Goal: Task Accomplishment & Management: Manage account settings

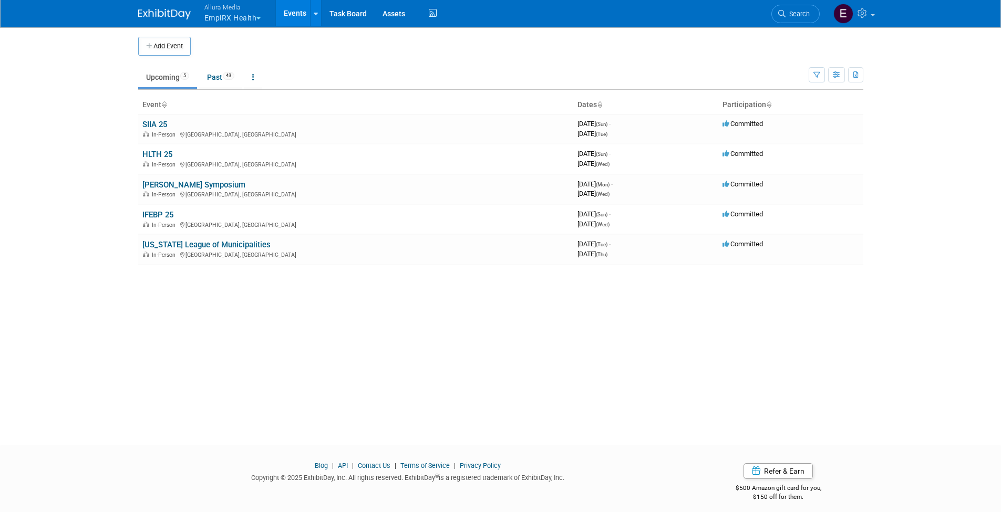
click at [122, 138] on body "Allura Media EmpiRX Health Explore: My Workspaces 4 Go to Workspace: Allura Med…" at bounding box center [500, 256] width 1001 height 512
click at [258, 78] on link at bounding box center [253, 77] width 18 height 20
click at [254, 76] on icon at bounding box center [253, 77] width 2 height 7
click at [818, 73] on icon "button" at bounding box center [817, 75] width 7 height 7
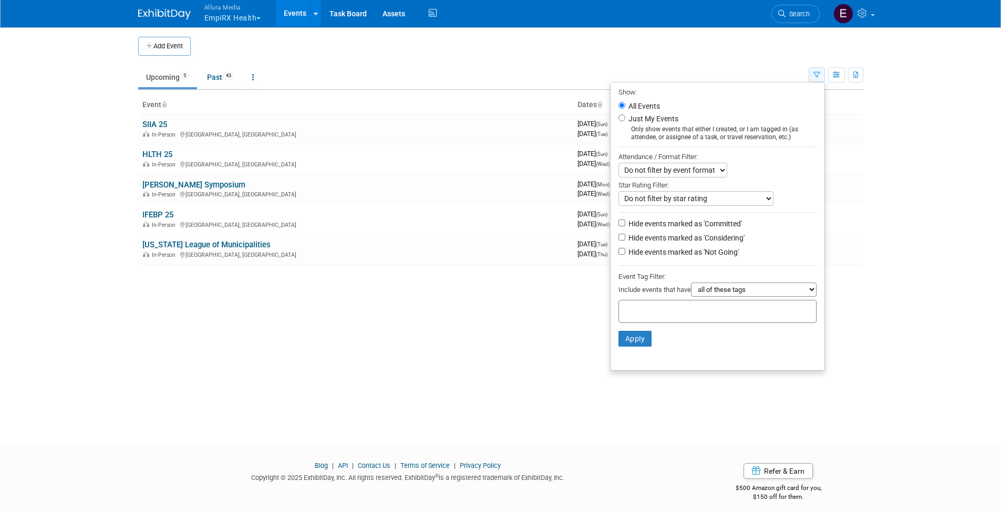
click at [818, 73] on icon "button" at bounding box center [817, 75] width 7 height 7
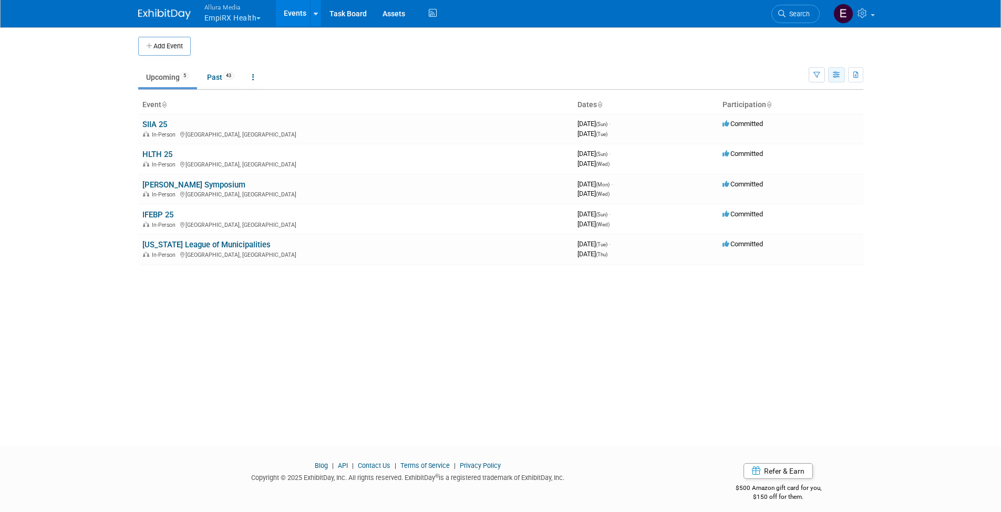
click at [835, 73] on icon "button" at bounding box center [837, 75] width 8 height 7
click at [853, 73] on icon "button" at bounding box center [856, 75] width 6 height 7
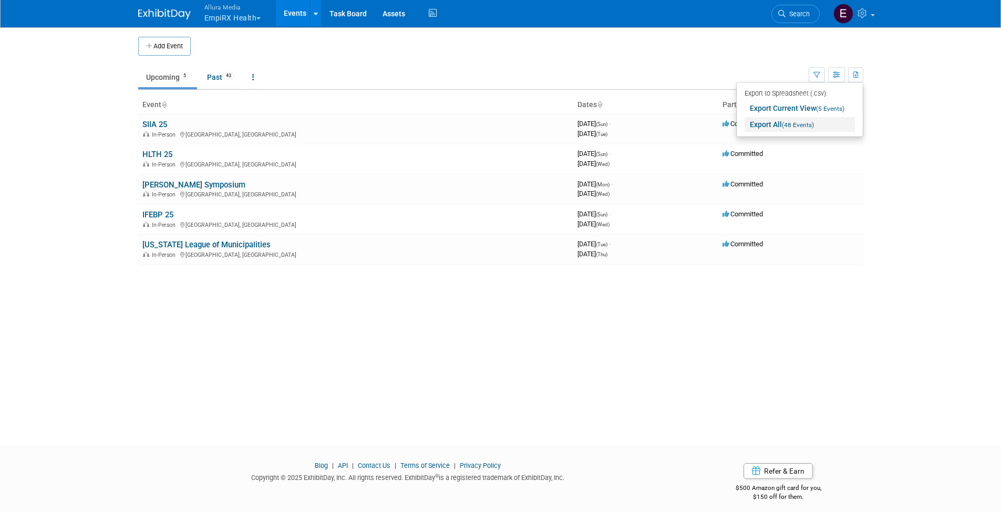
click at [823, 122] on link "Export All (48 Events)" at bounding box center [800, 124] width 110 height 15
click at [650, 60] on td "Upcoming 5 Past 43 All Events 48 Past and Upcoming Grouped Annually Events grou…" at bounding box center [473, 73] width 671 height 34
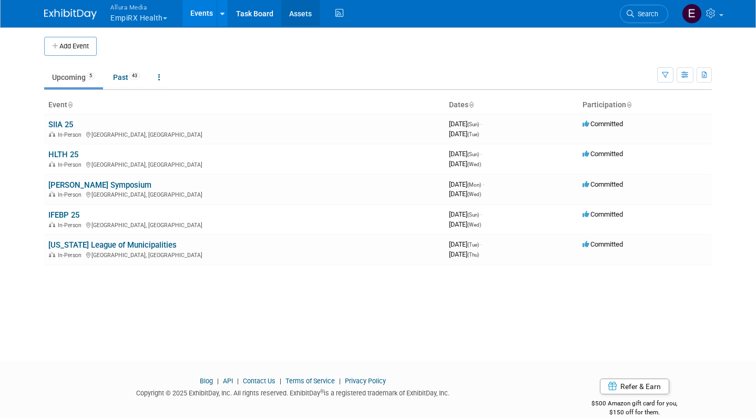
click at [300, 13] on link "Assets" at bounding box center [300, 13] width 38 height 26
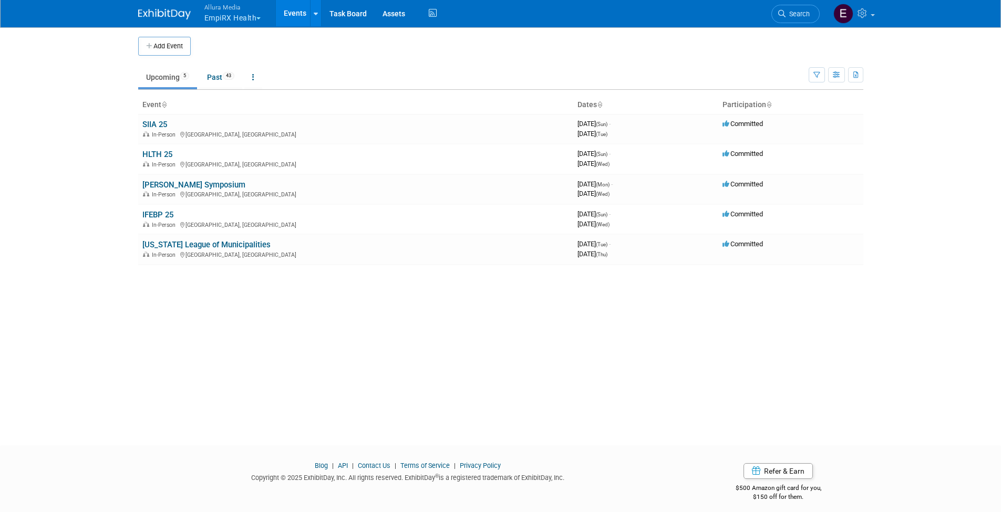
click at [258, 20] on button "Allura Media EmpiRX Health" at bounding box center [238, 13] width 71 height 27
click at [239, 83] on link "Allura Media" at bounding box center [241, 83] width 75 height 15
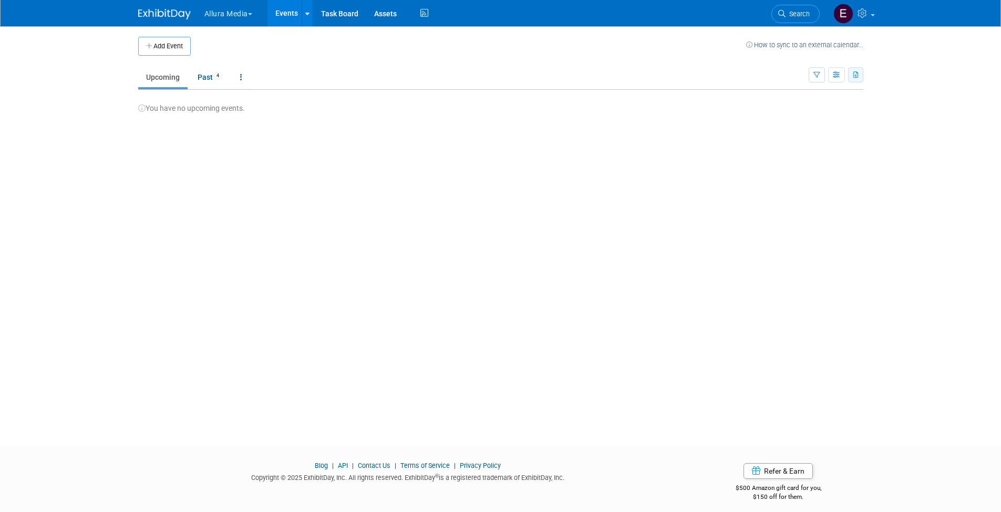
click at [857, 75] on icon "button" at bounding box center [856, 75] width 6 height 7
click at [795, 164] on div "Add Event How to sync to an external calendar... New Event Duplicate Event Warn…" at bounding box center [500, 226] width 741 height 400
click at [241, 80] on icon at bounding box center [241, 77] width 2 height 7
click at [192, 168] on div "Add Event How to sync to an external calendar... New Event Duplicate Event Warn…" at bounding box center [500, 226] width 741 height 400
click at [172, 53] on button "Add Event" at bounding box center [164, 46] width 53 height 19
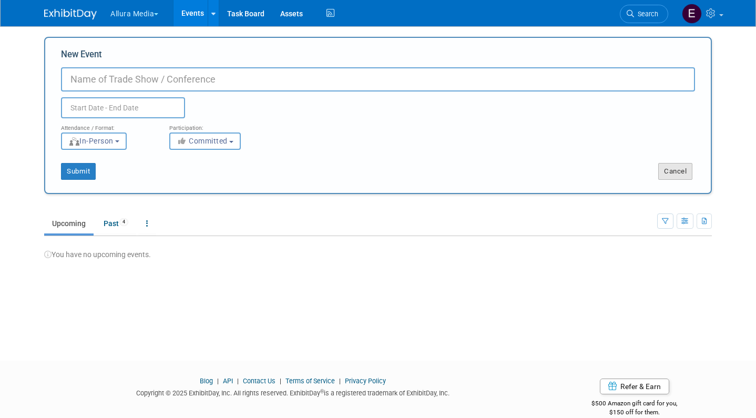
click at [671, 171] on button "Cancel" at bounding box center [675, 171] width 34 height 17
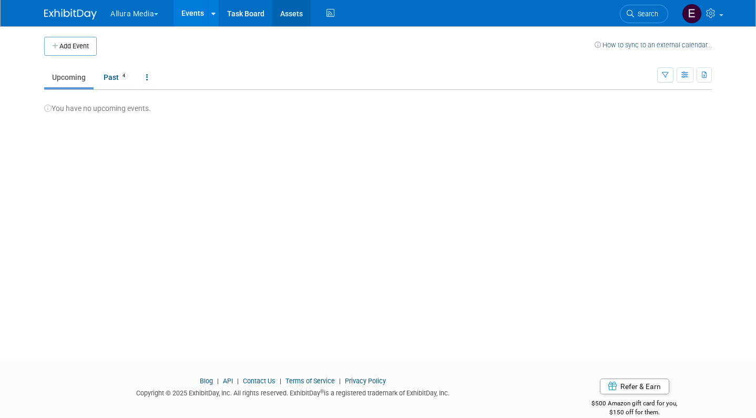
click at [293, 16] on link "Assets" at bounding box center [291, 13] width 38 height 26
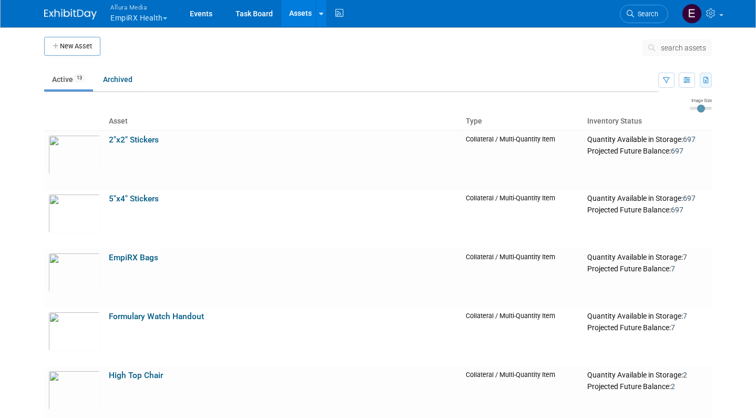
click at [707, 80] on icon "button" at bounding box center [706, 80] width 6 height 7
click at [523, 75] on ul "Active 13 Archived" at bounding box center [351, 80] width 614 height 24
click at [706, 81] on icon "button" at bounding box center [706, 80] width 6 height 7
click at [670, 112] on span "(13 Assets)" at bounding box center [668, 113] width 32 height 7
click at [213, 16] on link "Events" at bounding box center [201, 13] width 38 height 26
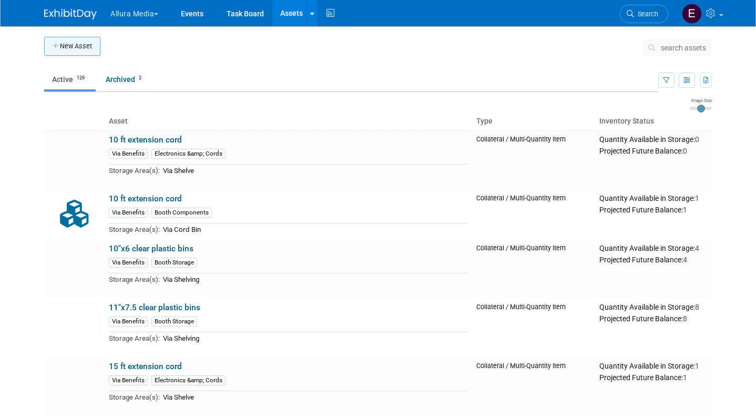
click at [86, 48] on button "New Asset" at bounding box center [72, 46] width 56 height 19
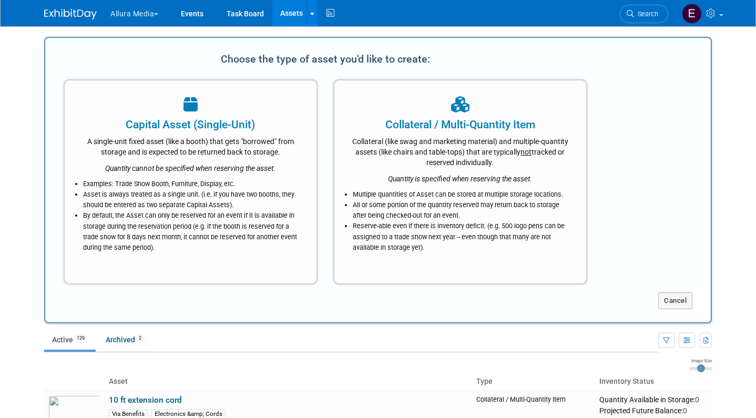
click at [14, 142] on body "Allura Media Explore: My Workspaces 4 Go to Workspace: Allura Media EmpiRX Heal…" at bounding box center [378, 209] width 756 height 418
click at [671, 294] on button "Cancel" at bounding box center [675, 300] width 34 height 17
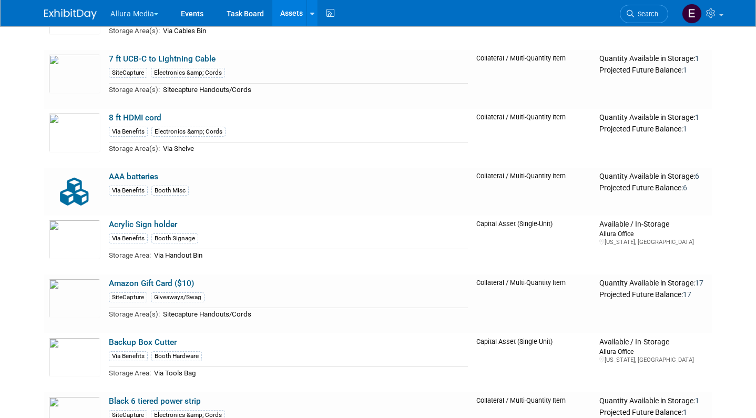
scroll to position [440, 0]
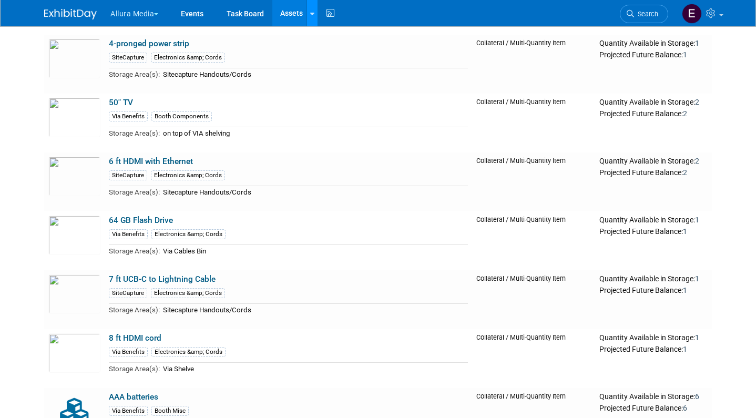
click at [314, 12] on icon at bounding box center [312, 14] width 4 height 7
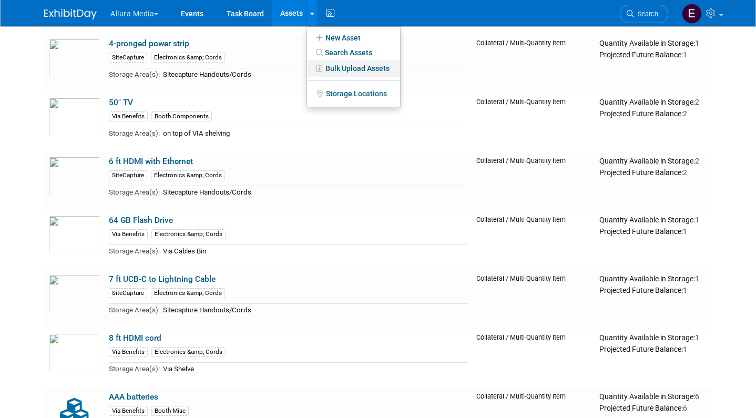
click at [342, 68] on link "Bulk Upload Assets" at bounding box center [353, 68] width 93 height 17
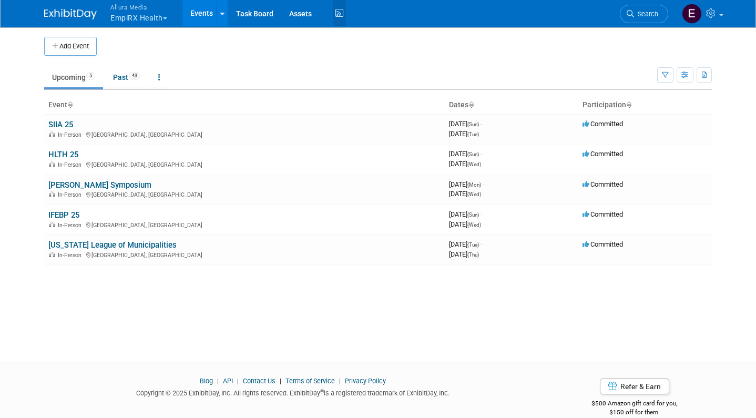
click at [339, 15] on icon at bounding box center [339, 13] width 13 height 16
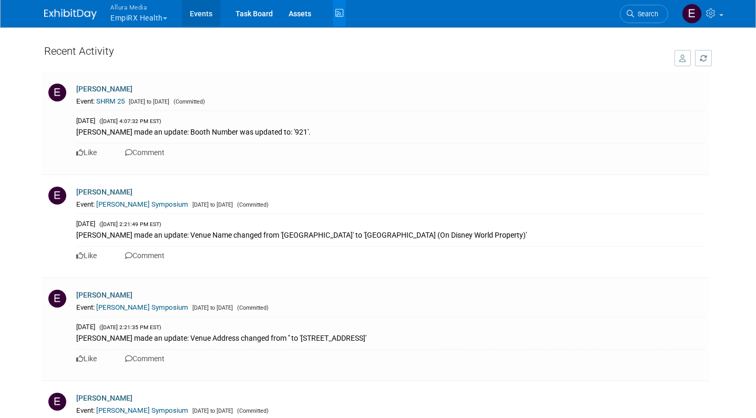
click at [209, 15] on link "Events" at bounding box center [201, 13] width 38 height 26
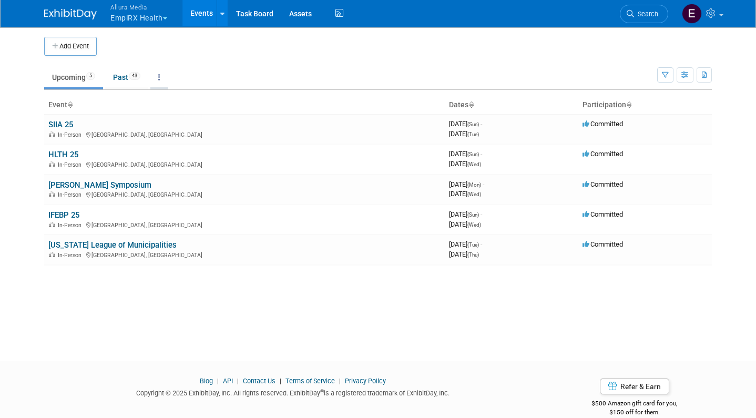
click at [160, 76] on icon at bounding box center [159, 77] width 2 height 7
click at [286, 63] on td "Upcoming 5 Past 43 All Events 48 Past and Upcoming Grouped Annually Events grou…" at bounding box center [350, 73] width 613 height 34
click at [80, 41] on button "Add Event" at bounding box center [70, 46] width 53 height 19
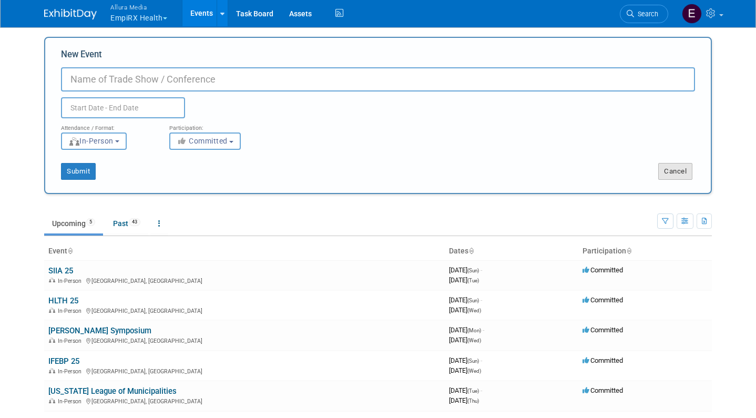
click at [674, 170] on button "Cancel" at bounding box center [675, 171] width 34 height 17
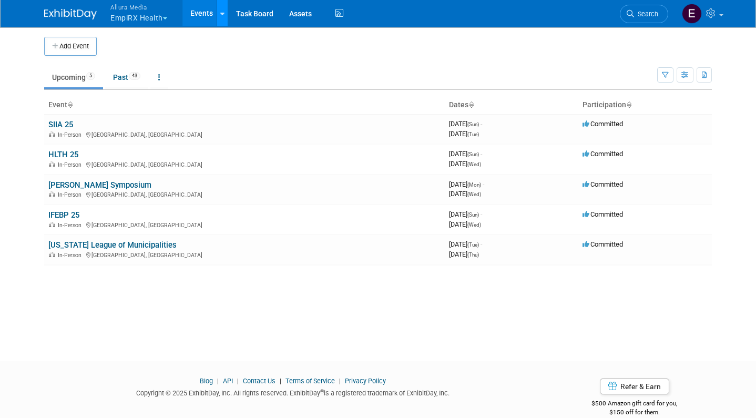
click at [223, 11] on icon at bounding box center [222, 14] width 4 height 7
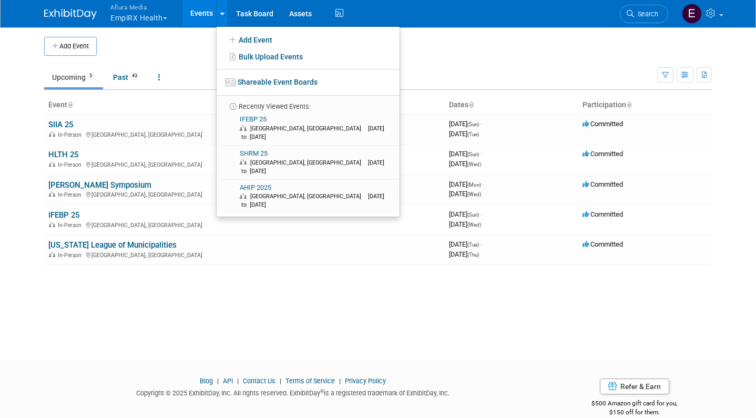
click at [203, 42] on td at bounding box center [388, 46] width 582 height 19
